Goal: Obtain resource: Download file/media

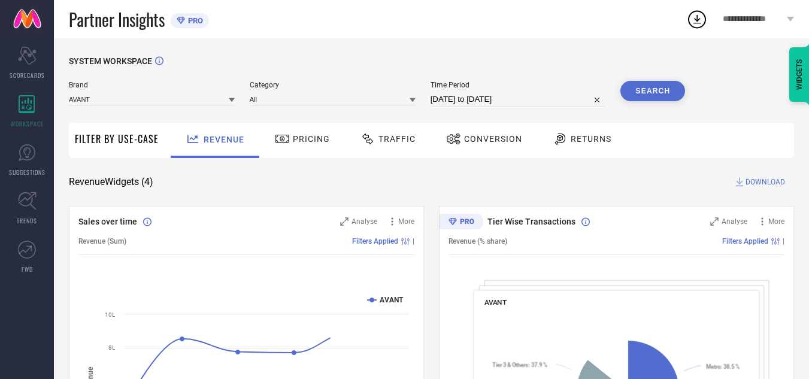
select select "7"
select select "2025"
select select "8"
select select "2025"
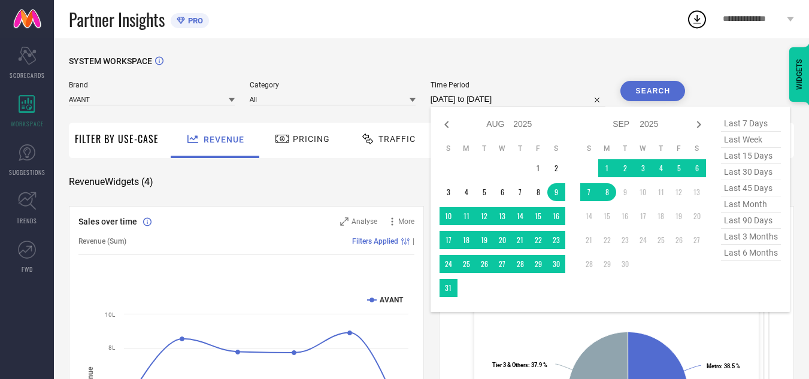
click at [468, 101] on input "[DATE] to [DATE]" at bounding box center [518, 99] width 175 height 14
click at [537, 168] on td "1" at bounding box center [538, 168] width 18 height 18
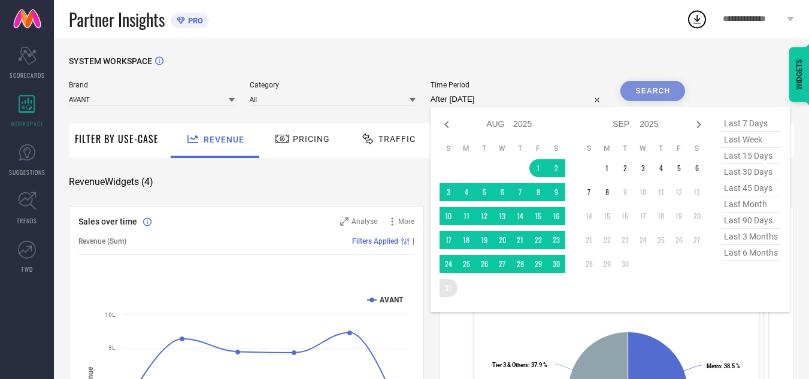
type input "[DATE] to [DATE]"
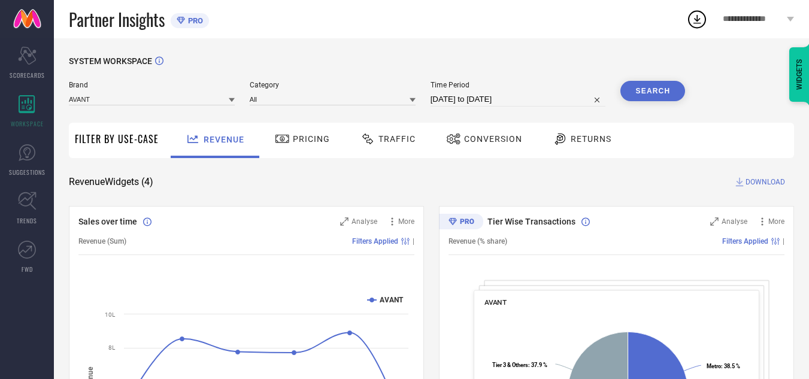
drag, startPoint x: 662, startPoint y: 89, endPoint x: 394, endPoint y: 129, distance: 271.8
click at [394, 129] on div "Traffic" at bounding box center [388, 140] width 85 height 35
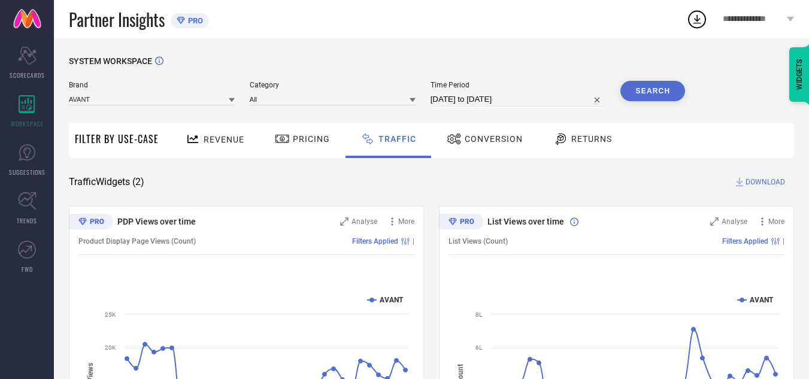
click at [656, 90] on button "Search" at bounding box center [653, 91] width 65 height 20
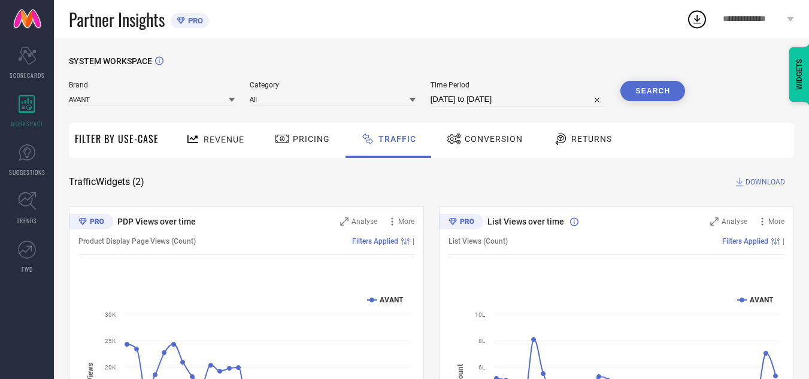
click at [761, 181] on span "DOWNLOAD" at bounding box center [766, 182] width 40 height 12
